Goal: Information Seeking & Learning: Find specific fact

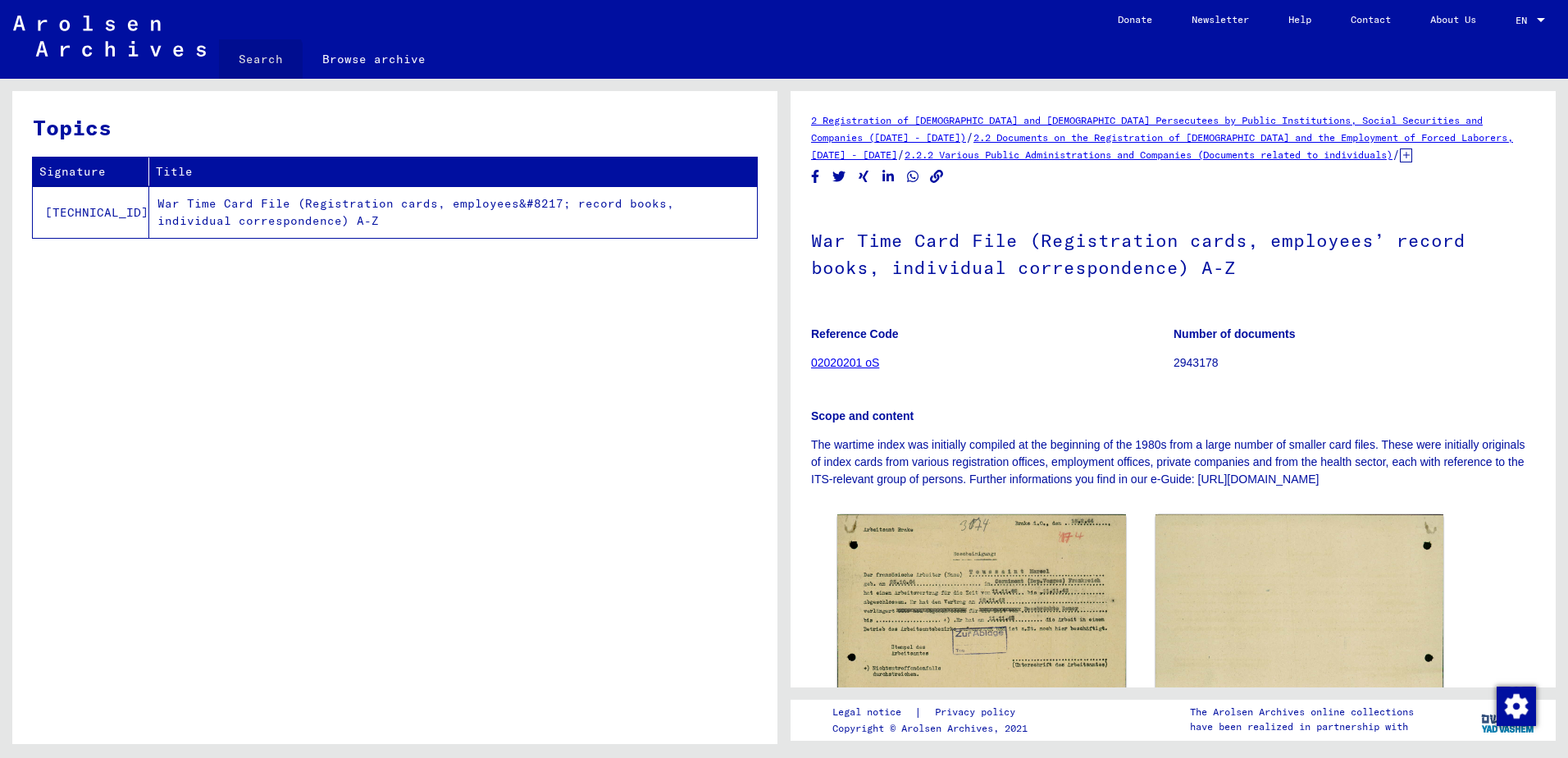
click at [248, 63] on link "Search" at bounding box center [261, 59] width 83 height 39
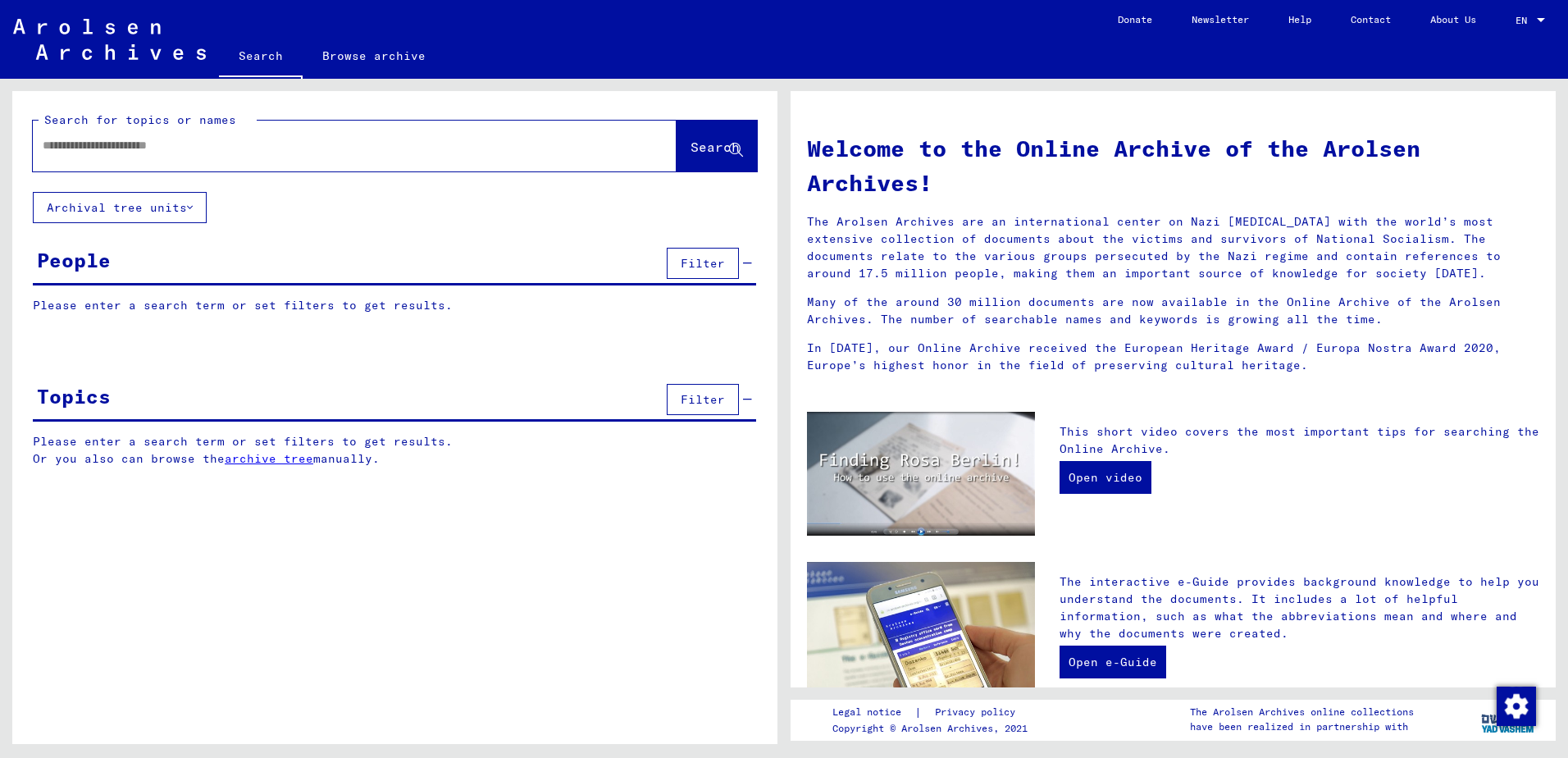
click at [218, 151] on input "text" at bounding box center [335, 145] width 584 height 17
type input "**********"
click at [691, 154] on span "Search" at bounding box center [715, 146] width 49 height 16
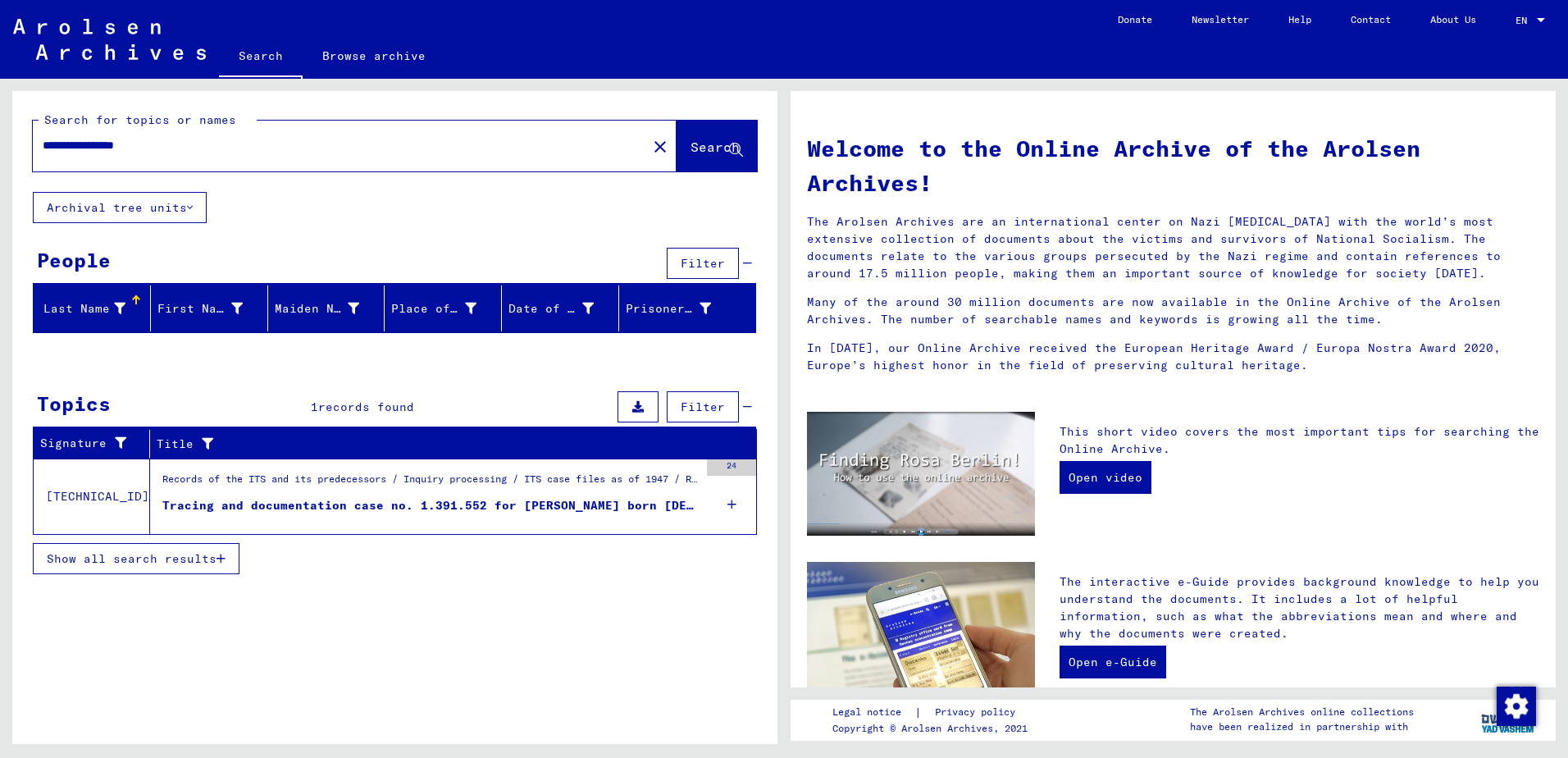
click at [206, 561] on span "Show all search results" at bounding box center [132, 558] width 170 height 14
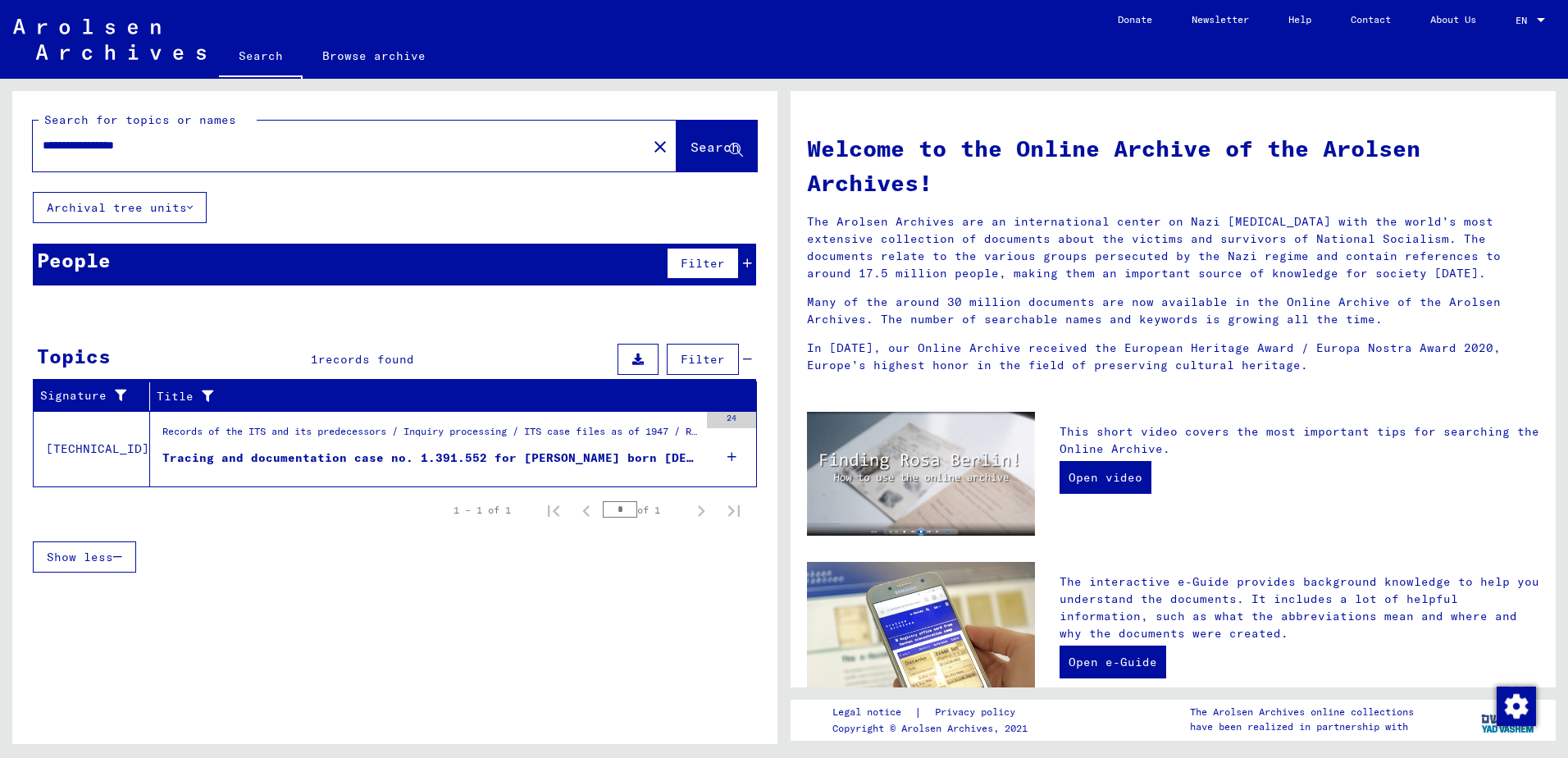
click at [420, 456] on div "Tracing and documentation case no. 1.391.552 for [PERSON_NAME] born [DEMOGRAPHI…" at bounding box center [430, 458] width 536 height 17
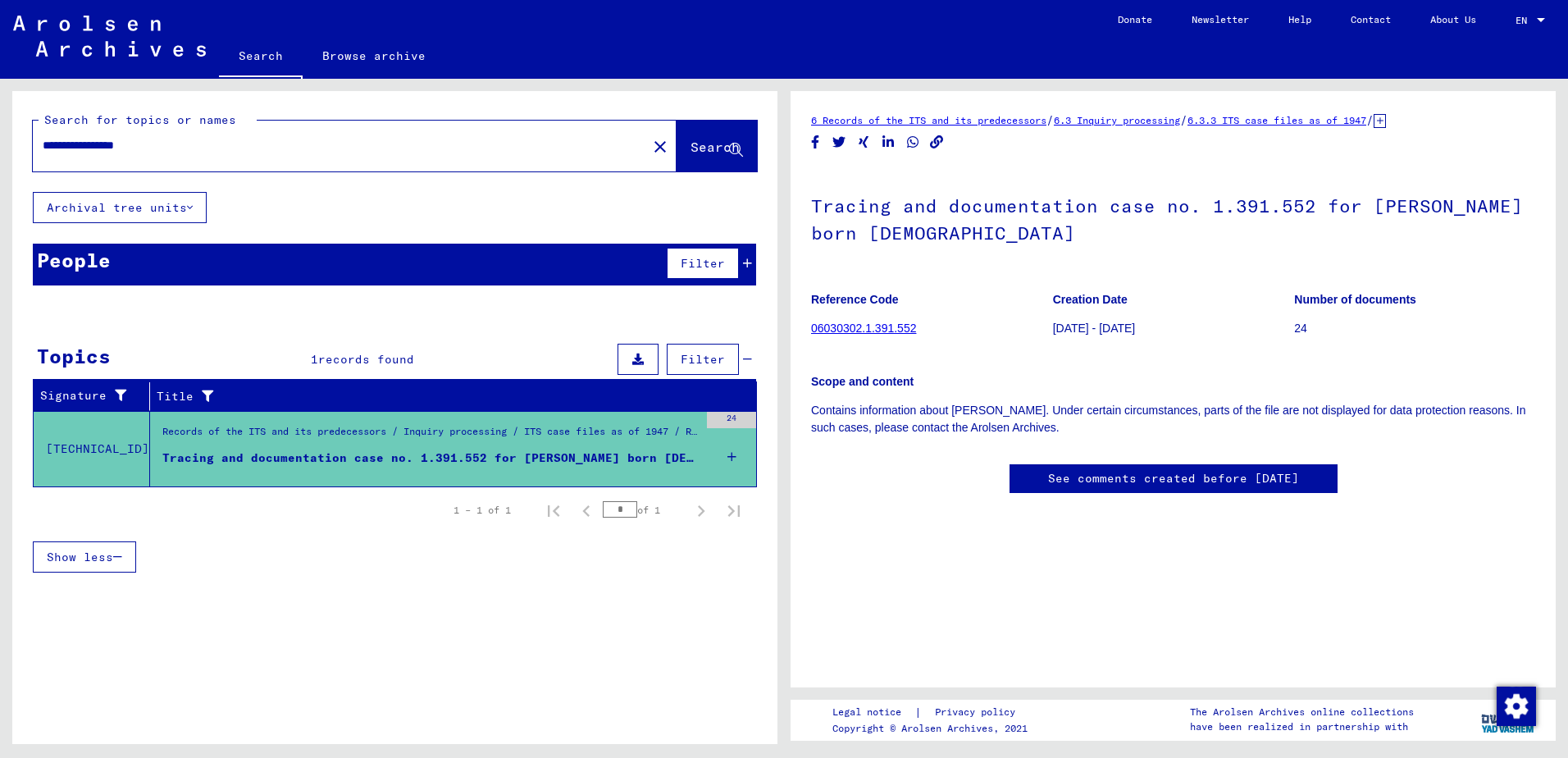
click at [840, 330] on link "06030302.1.391.552" at bounding box center [864, 327] width 105 height 13
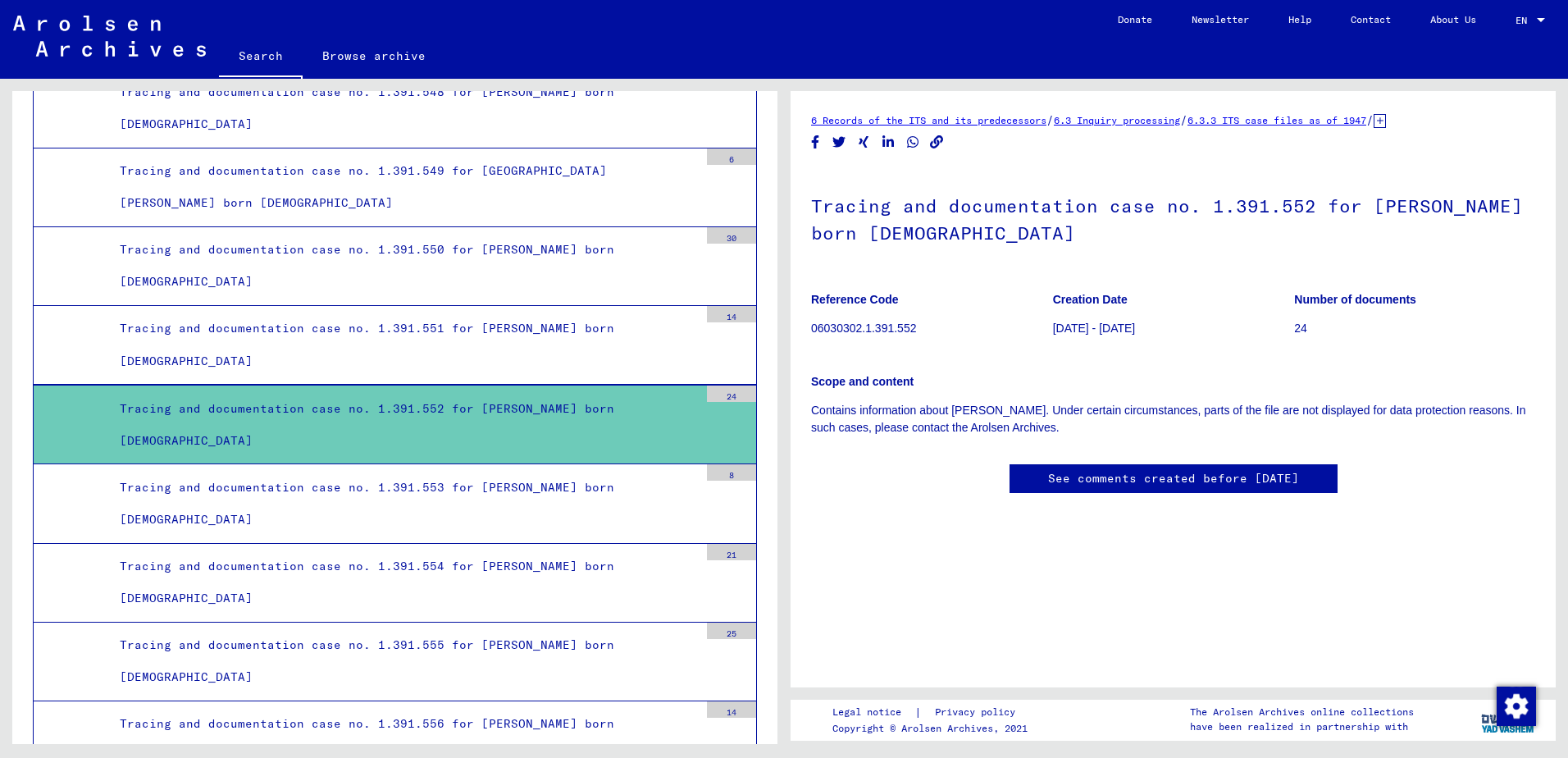
click at [449, 420] on div "Tracing and documentation case no. 1.391.552 for [PERSON_NAME] born [DEMOGRAPHI…" at bounding box center [403, 424] width 591 height 64
click at [415, 408] on div "Tracing and documentation case no. 1.391.552 for [PERSON_NAME] born [DEMOGRAPHI…" at bounding box center [403, 424] width 591 height 64
click at [932, 116] on link "6 Records of the ITS and its predecessors" at bounding box center [928, 120] width 235 height 12
click at [1119, 114] on link "6.3 Inquiry processing" at bounding box center [1116, 120] width 127 height 12
click at [1289, 116] on link "6.3.3 ITS case files as of 1947" at bounding box center [1277, 120] width 178 height 12
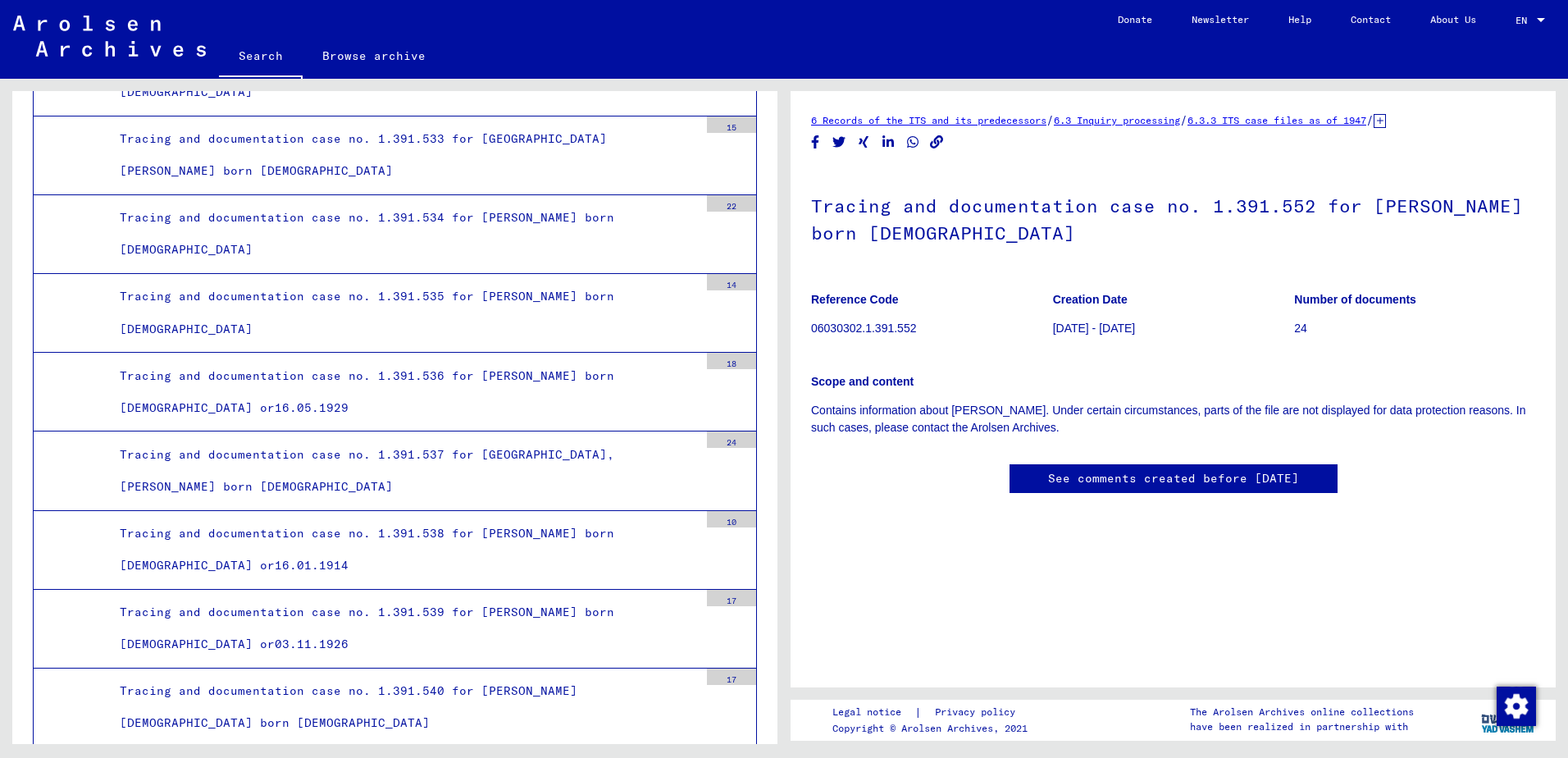
scroll to position [21874, 0]
